Goal: Task Accomplishment & Management: Manage account settings

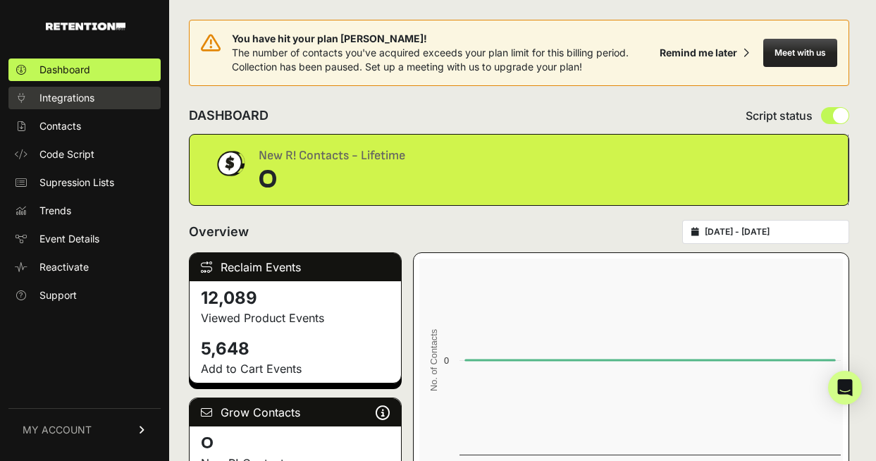
click at [66, 98] on span "Integrations" at bounding box center [66, 98] width 55 height 14
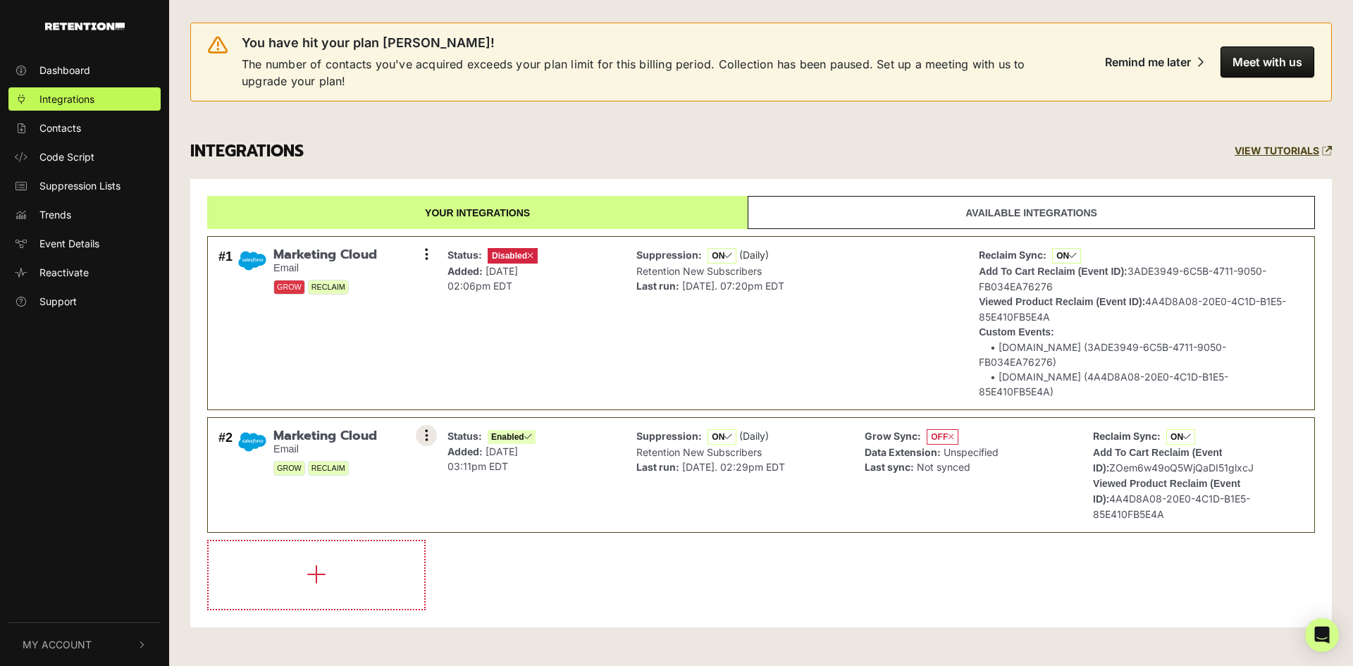
click at [430, 425] on button at bounding box center [426, 435] width 21 height 21
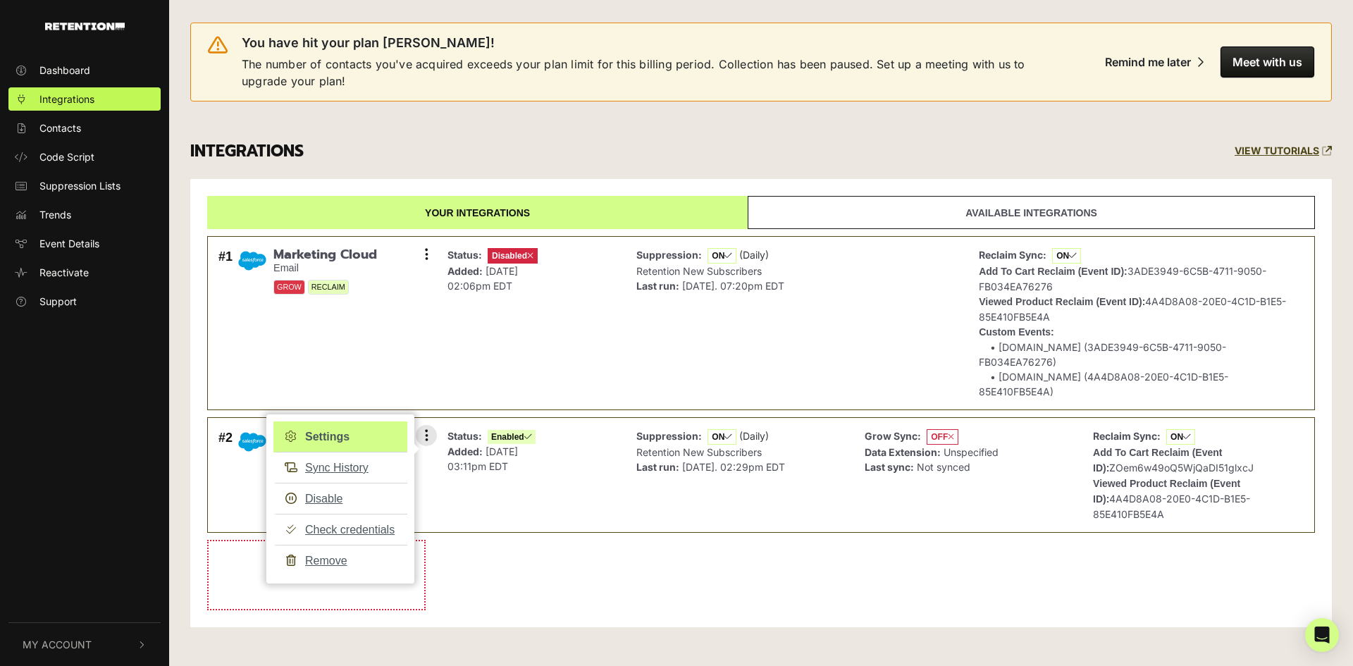
click at [335, 421] on link "Settings" at bounding box center [340, 436] width 134 height 31
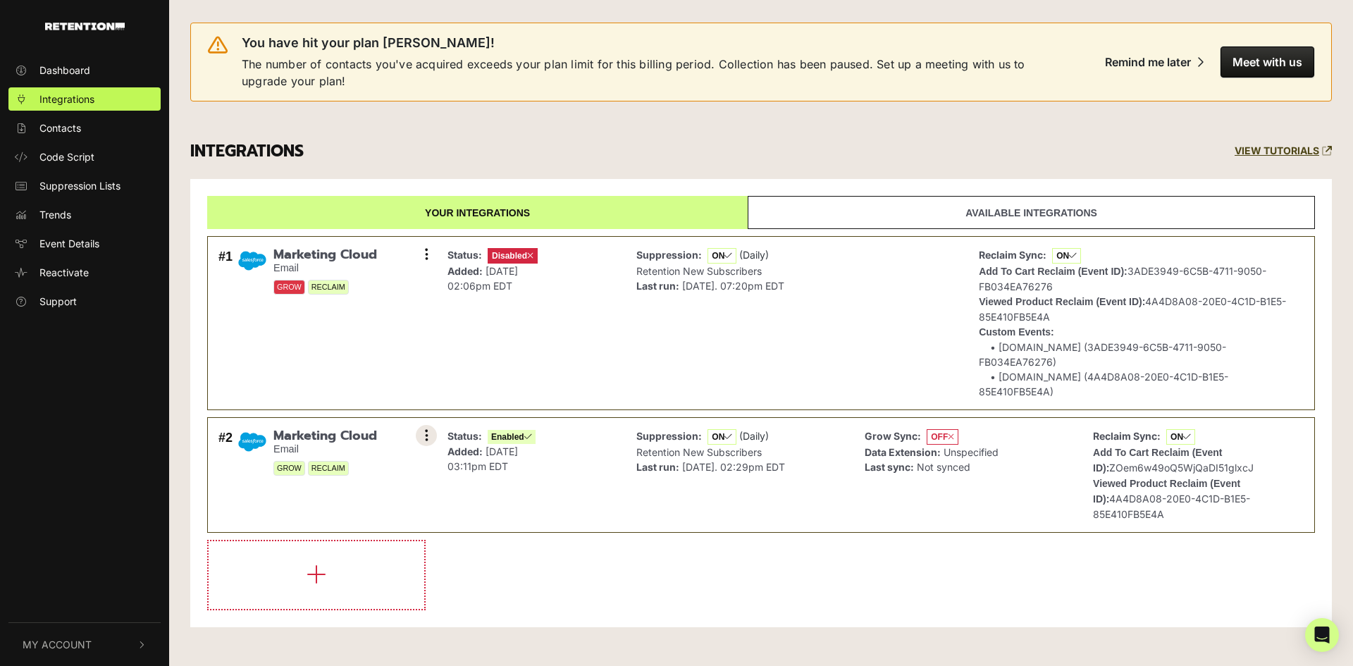
click at [416, 425] on button at bounding box center [426, 435] width 21 height 21
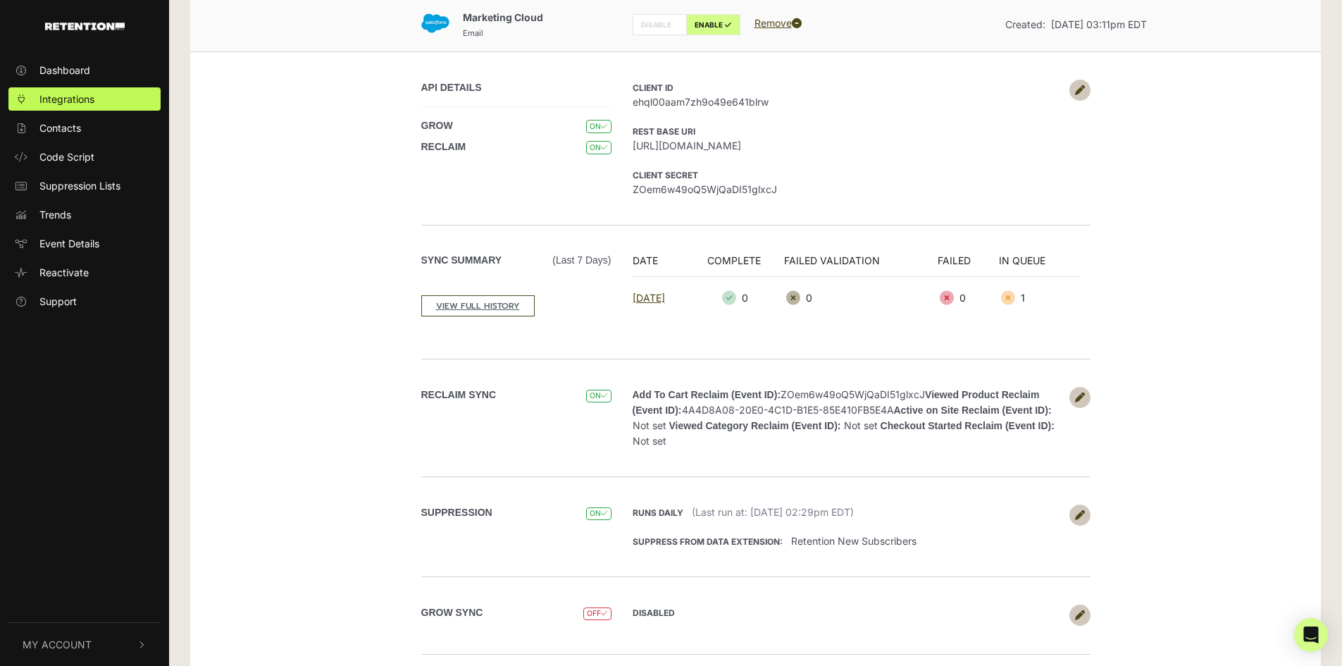
scroll to position [211, 0]
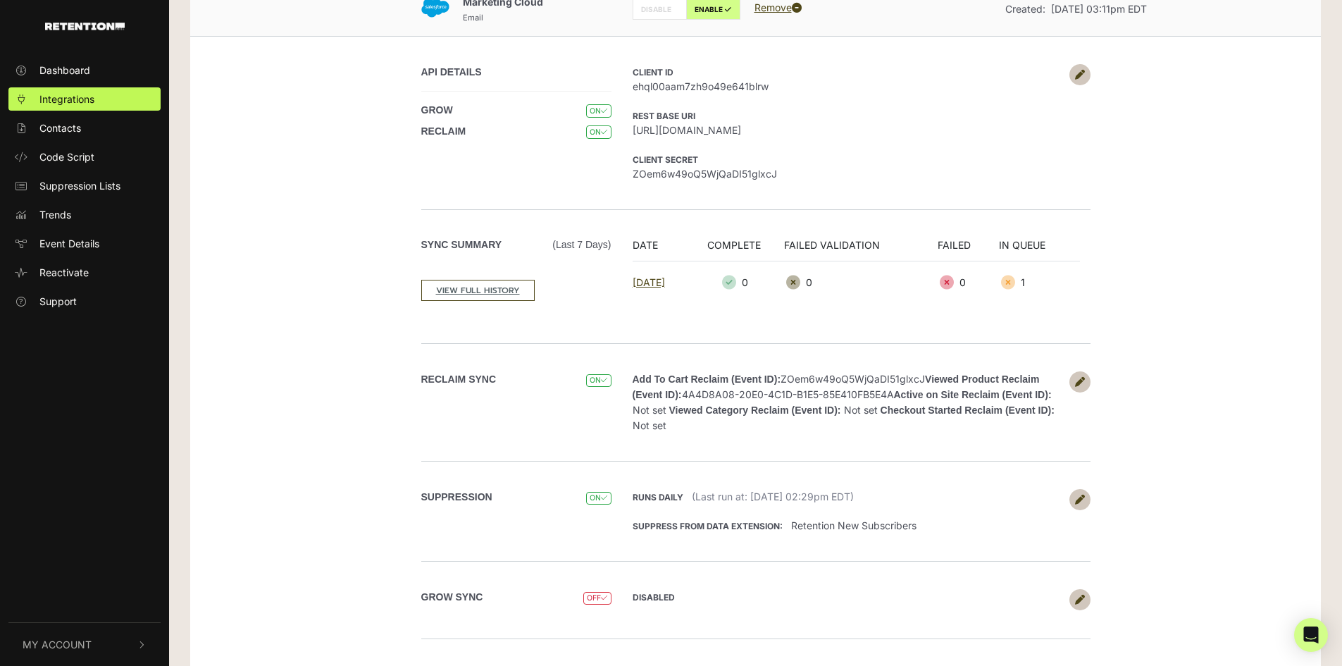
click at [1078, 383] on icon at bounding box center [1080, 382] width 10 height 10
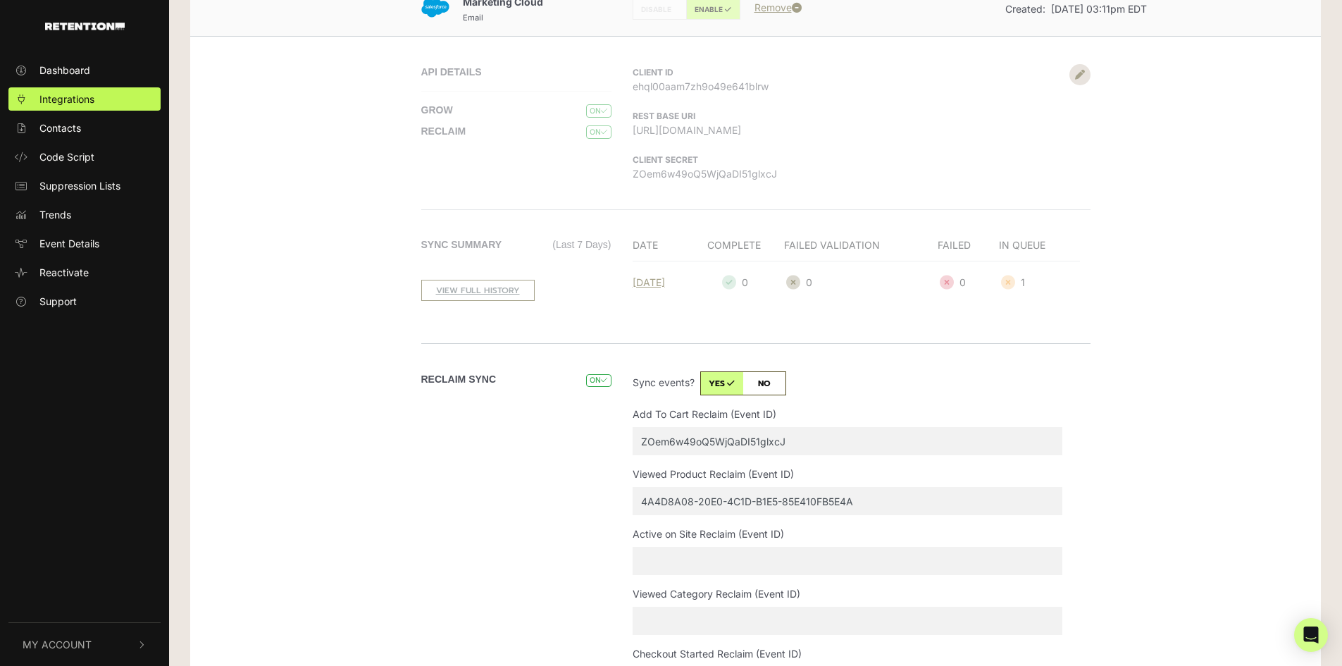
scroll to position [282, 0]
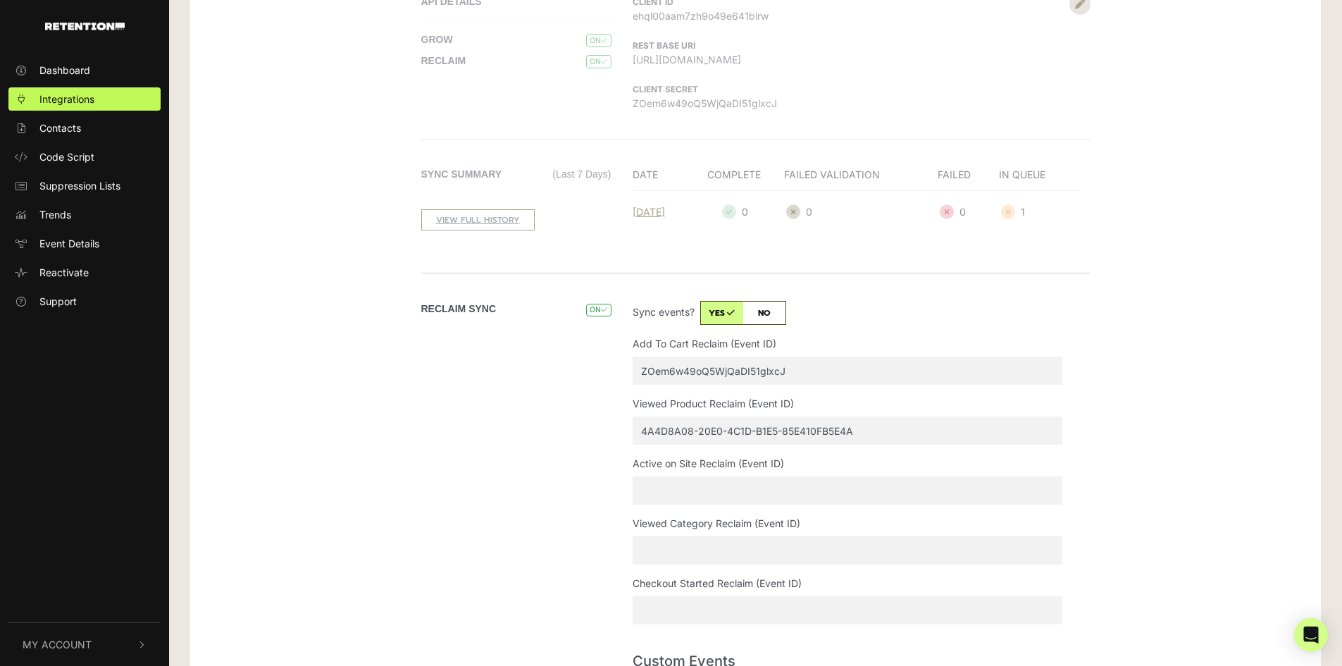
click at [899, 373] on input "ZOem6w49oQ5WjQaDI51glxcJ" at bounding box center [848, 370] width 430 height 28
click at [900, 373] on input "ZOem6w49oQ5WjQaDI51glxcJ" at bounding box center [848, 370] width 430 height 28
paste input "3ADE3949-6C5B-4711-9050-FB034EA76276"
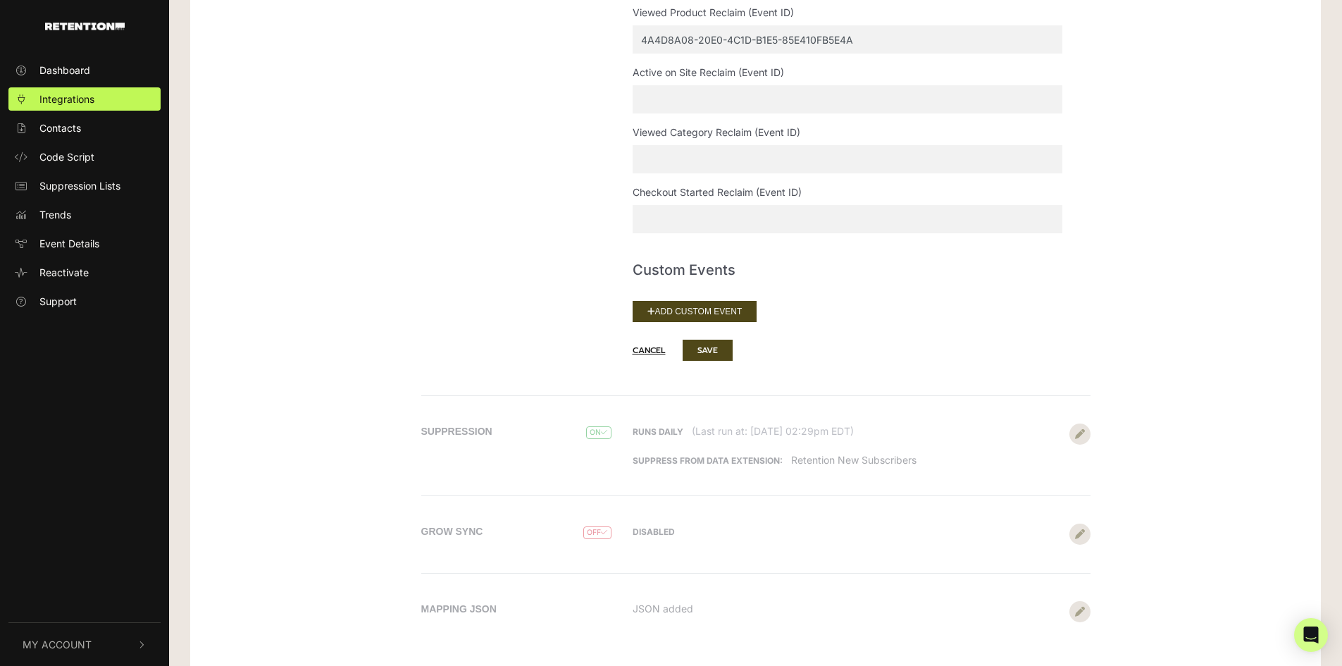
scroll to position [688, 0]
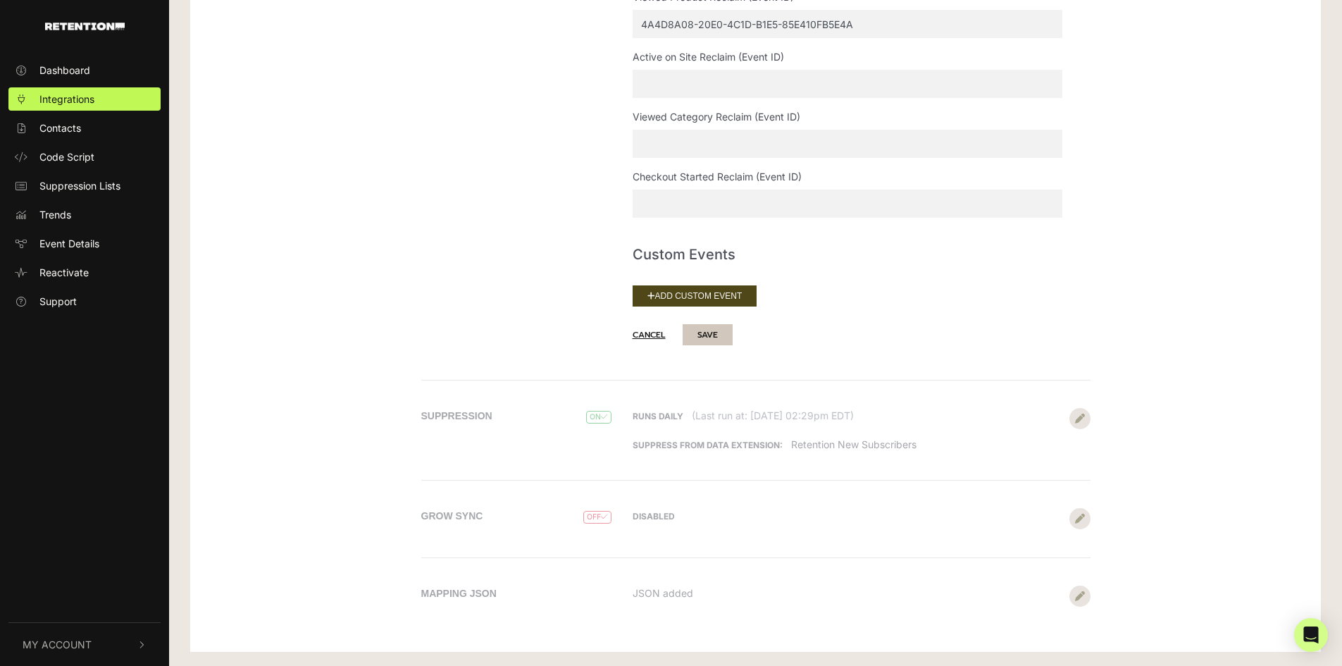
type input "3ADE3949-6C5B-4711-9050-FB034EA76276"
click at [729, 342] on button "SAVE" at bounding box center [708, 334] width 50 height 21
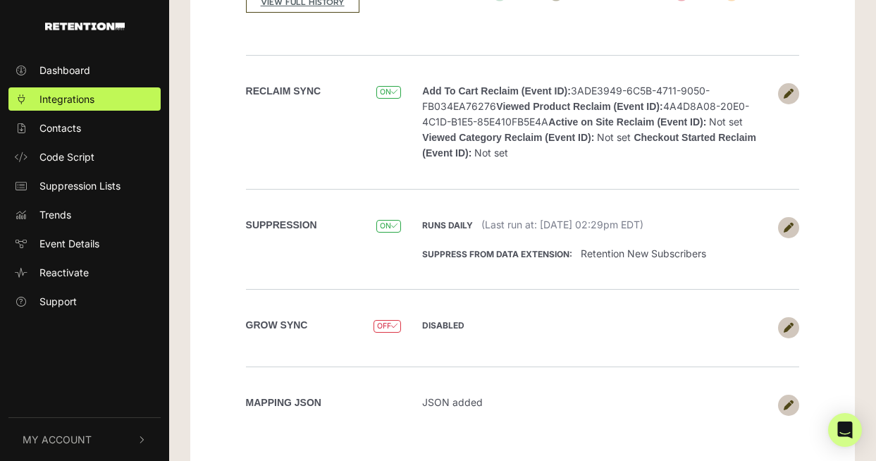
scroll to position [531, 0]
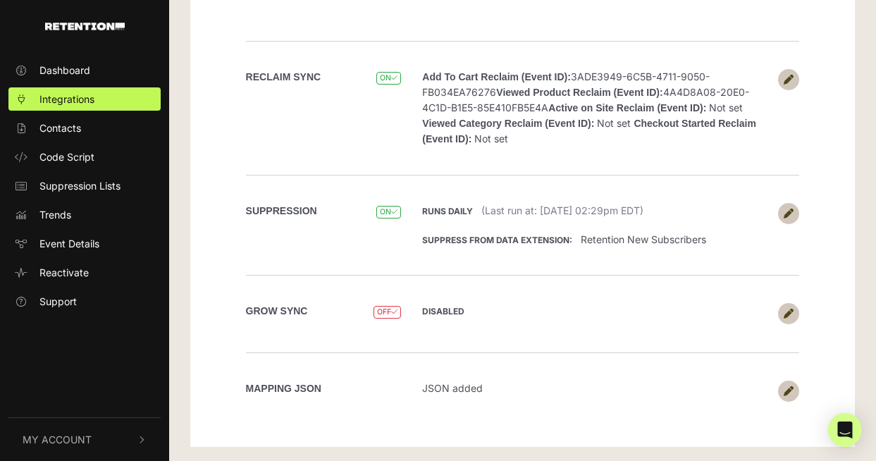
click at [793, 75] on icon at bounding box center [788, 80] width 10 height 10
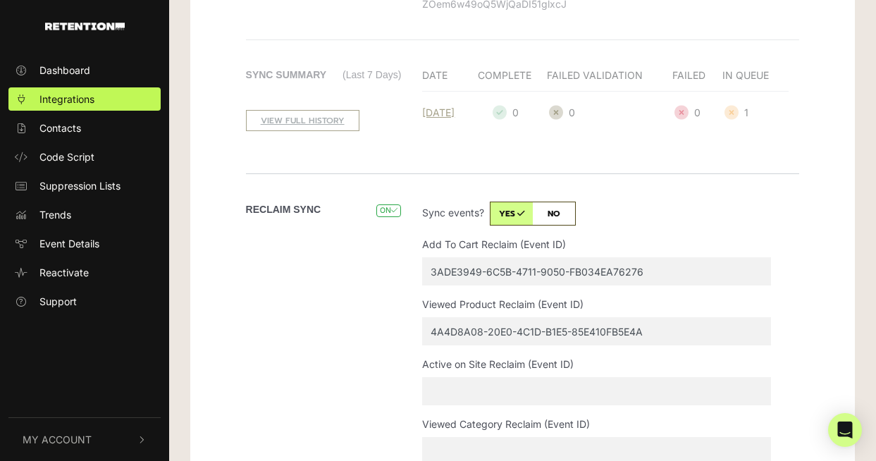
scroll to position [423, 0]
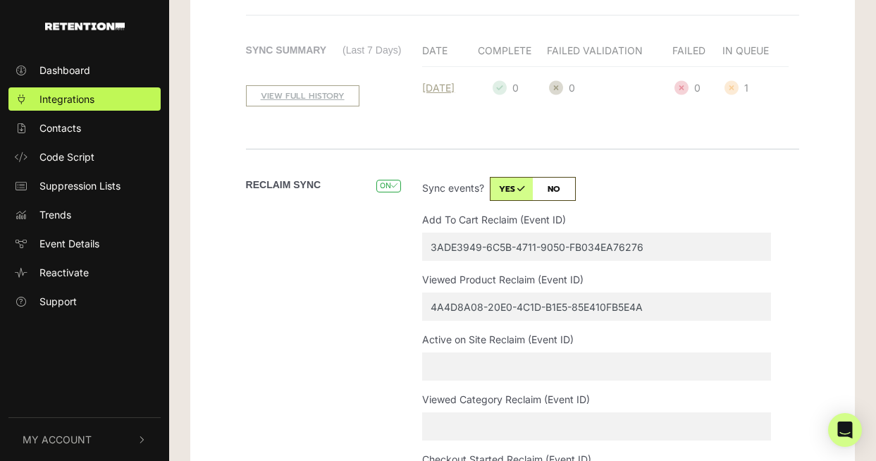
click at [474, 243] on input "3ADE3949-6C5B-4711-9050-FB034EA76276" at bounding box center [596, 246] width 349 height 28
click at [604, 242] on input "3ADE3949-6C5B-4711-9050-FB034EA76276" at bounding box center [596, 246] width 349 height 28
click at [604, 244] on input "3ADE3949-6C5B-4711-9050-FB034EA76276" at bounding box center [596, 246] width 349 height 28
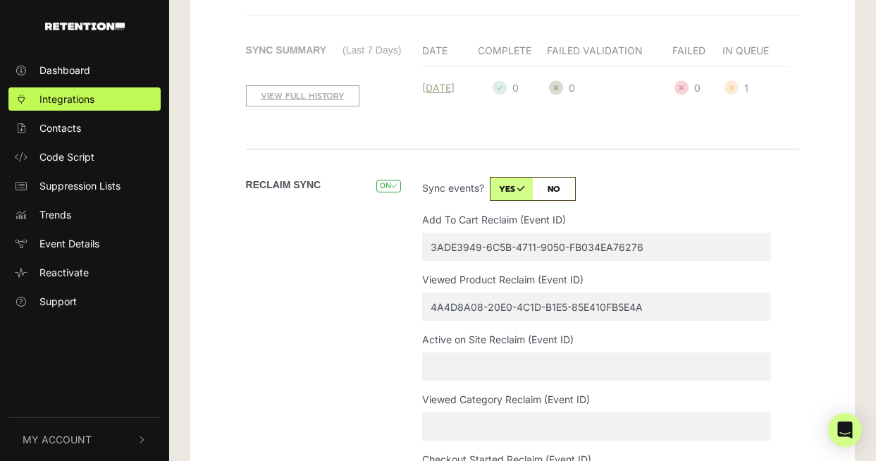
paste input "APIEvent-18a921c3-de14-e5e4-ec80-9e3a17116aed"
type input "APIEvent-18a921c3-de14-e5e4-ec80-9e3a17116aed"
click at [478, 307] on input "4A4D8A08-20E0-4C1D-B1E5-85E410FB5E4A" at bounding box center [596, 306] width 349 height 28
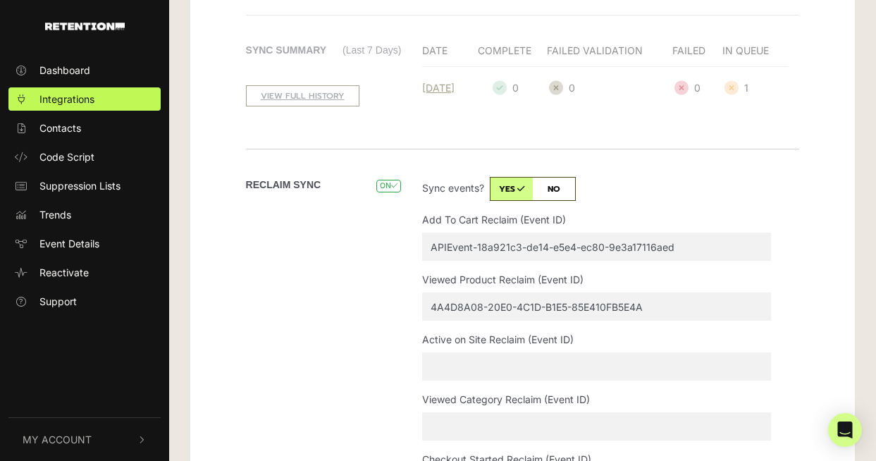
paste input "APIEvent-31064958-cc31-b8c1-fd2f-727cd5bbb207"
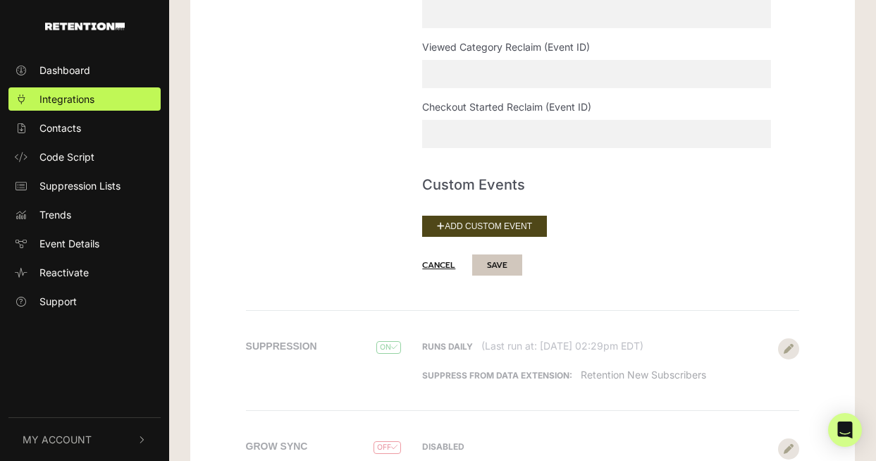
type input "APIEvent-31064958-cc31-b8c1-fd2f-727cd5bbb207"
click at [485, 260] on button "SAVE" at bounding box center [497, 264] width 50 height 21
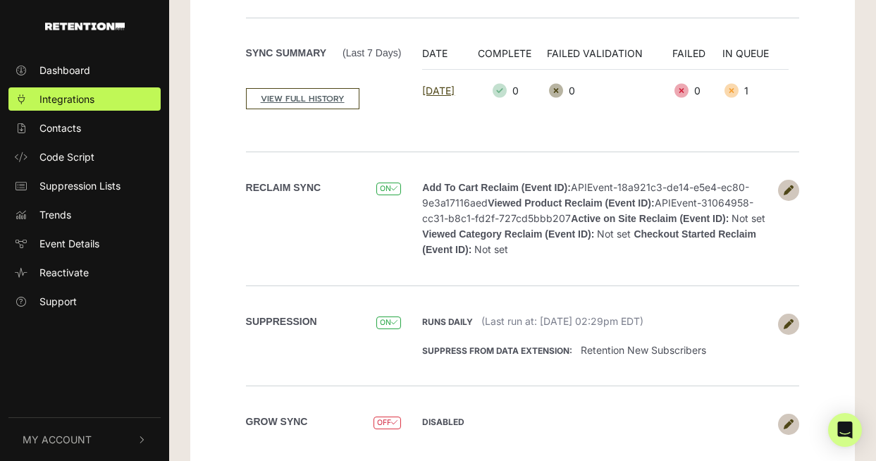
scroll to position [423, 0]
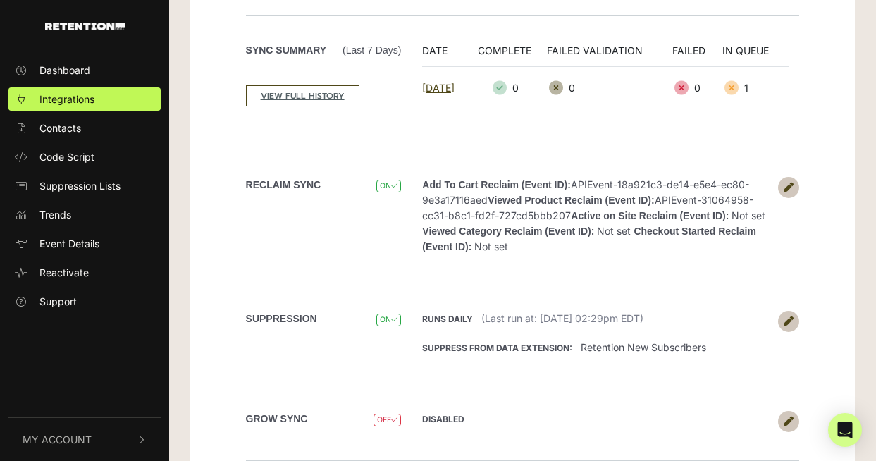
click at [783, 185] on icon at bounding box center [788, 187] width 10 height 10
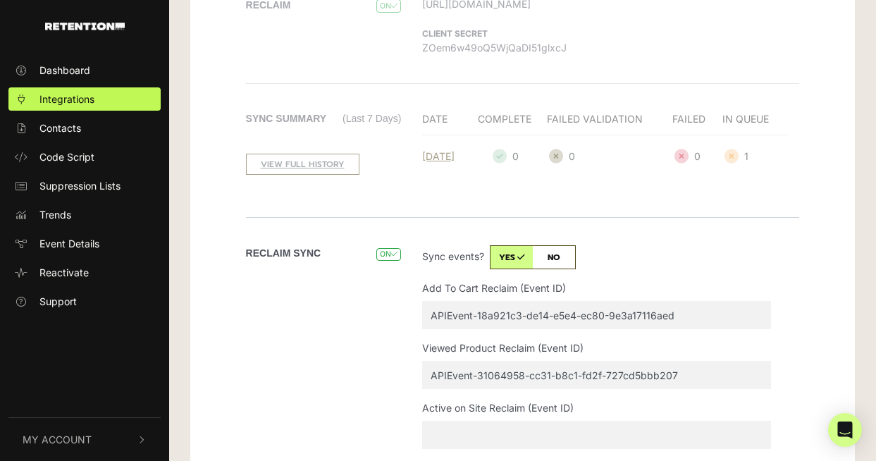
scroll to position [423, 0]
